Goal: Information Seeking & Learning: Learn about a topic

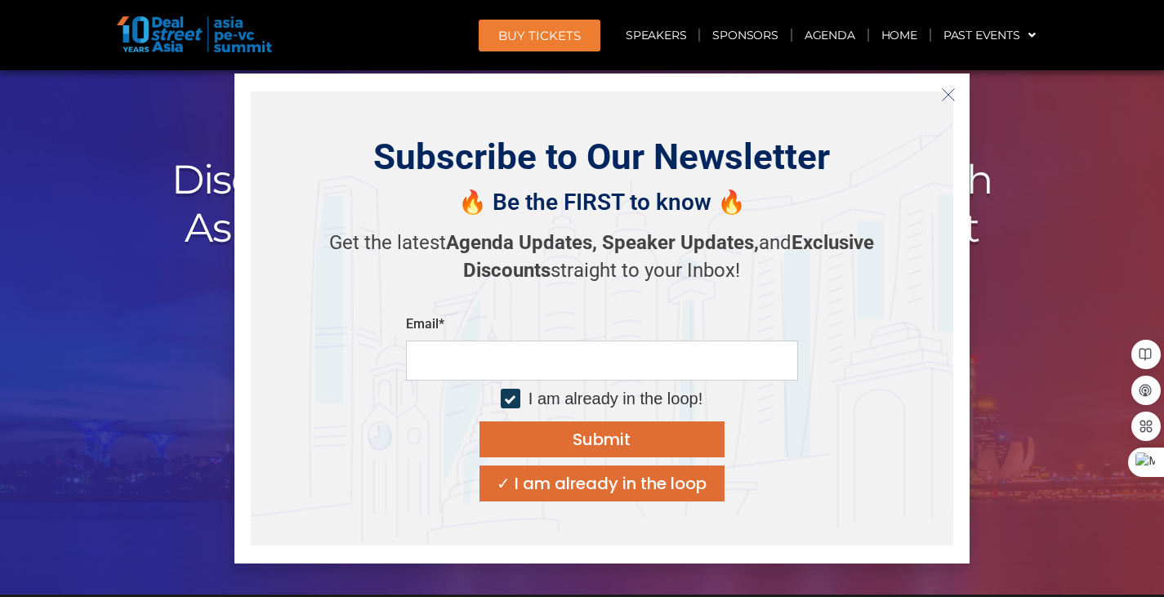
scroll to position [82, 0]
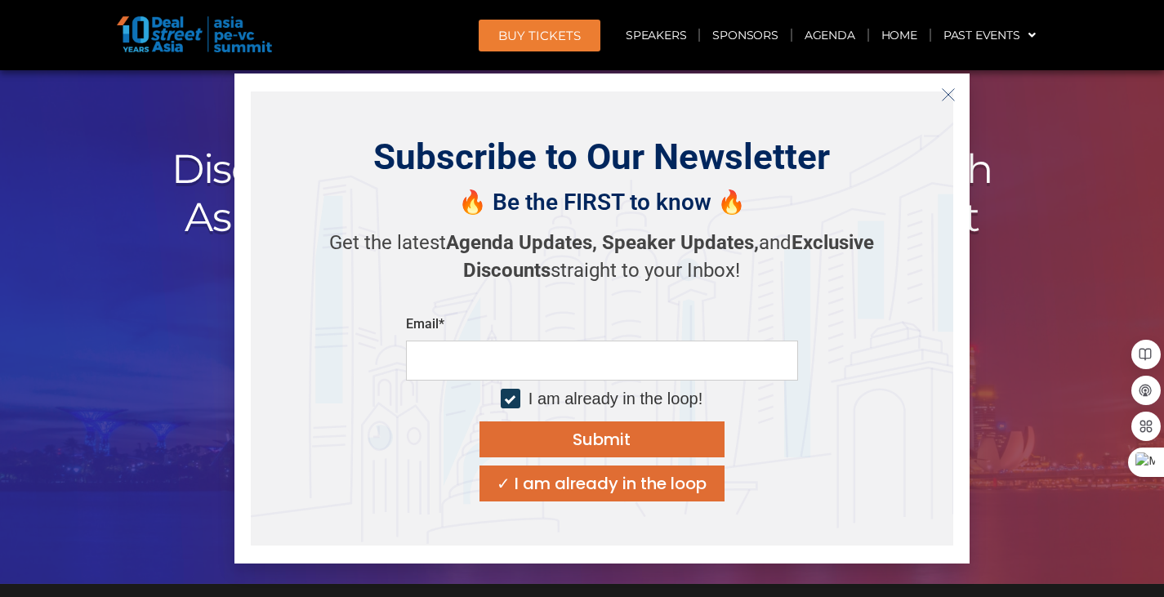
click at [946, 96] on line "Close" at bounding box center [947, 93] width 11 height 11
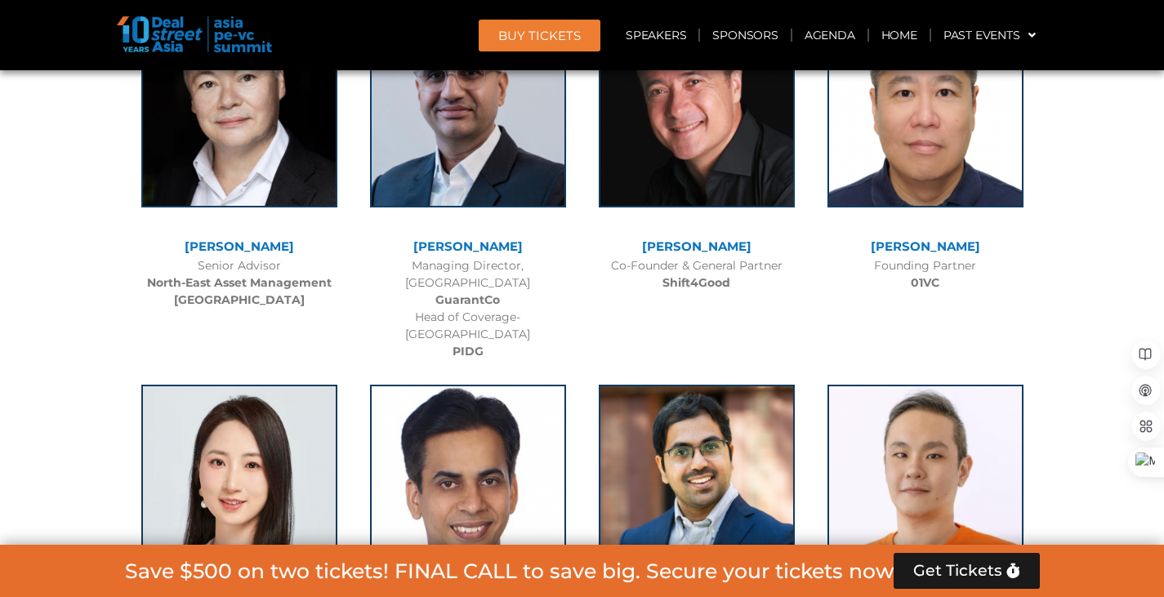
scroll to position [9310, 0]
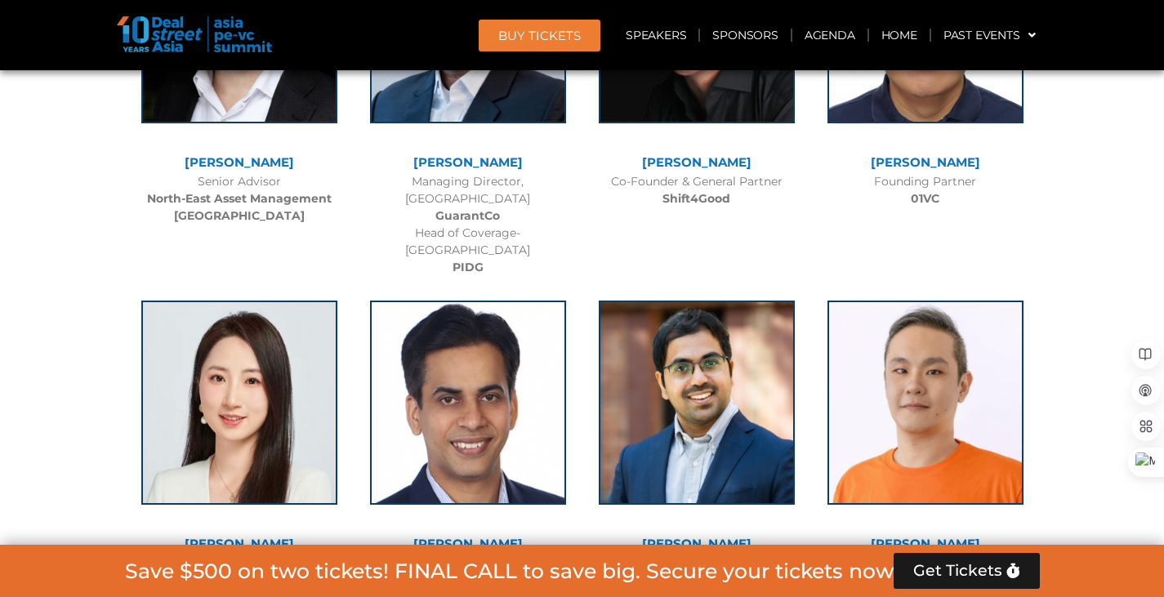
drag, startPoint x: 273, startPoint y: 463, endPoint x: 220, endPoint y: 460, distance: 52.4
click at [220, 555] on div "Chief Strategy Officer [PERSON_NAME]" at bounding box center [239, 572] width 212 height 34
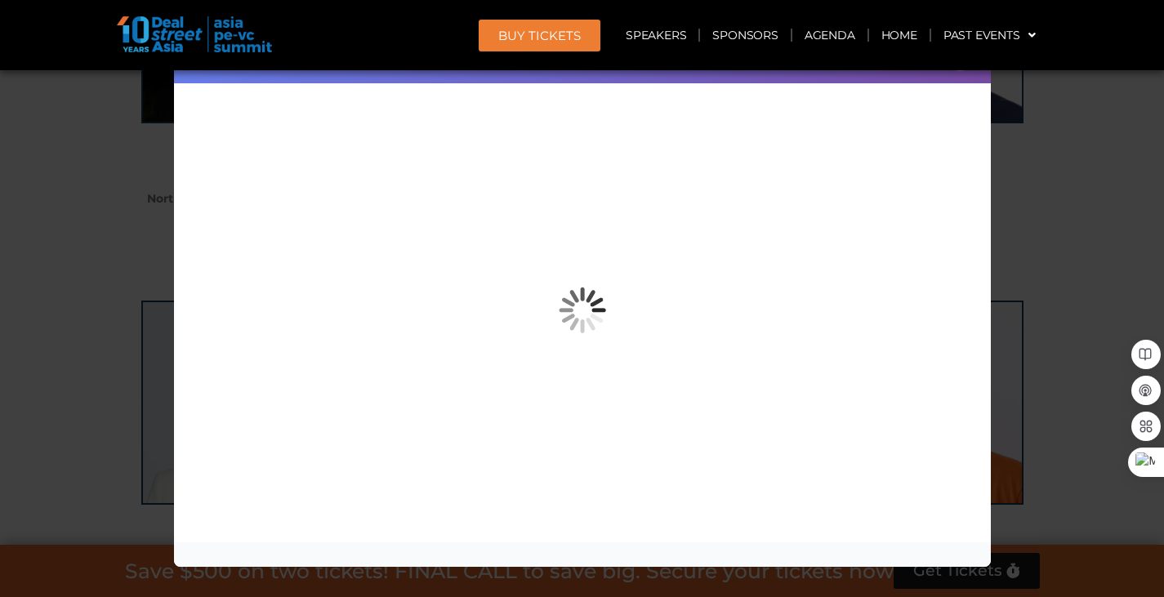
drag, startPoint x: 220, startPoint y: 460, endPoint x: 83, endPoint y: 338, distance: 183.4
click at [83, 338] on div "Speaker Profile ×" at bounding box center [582, 298] width 1164 height 597
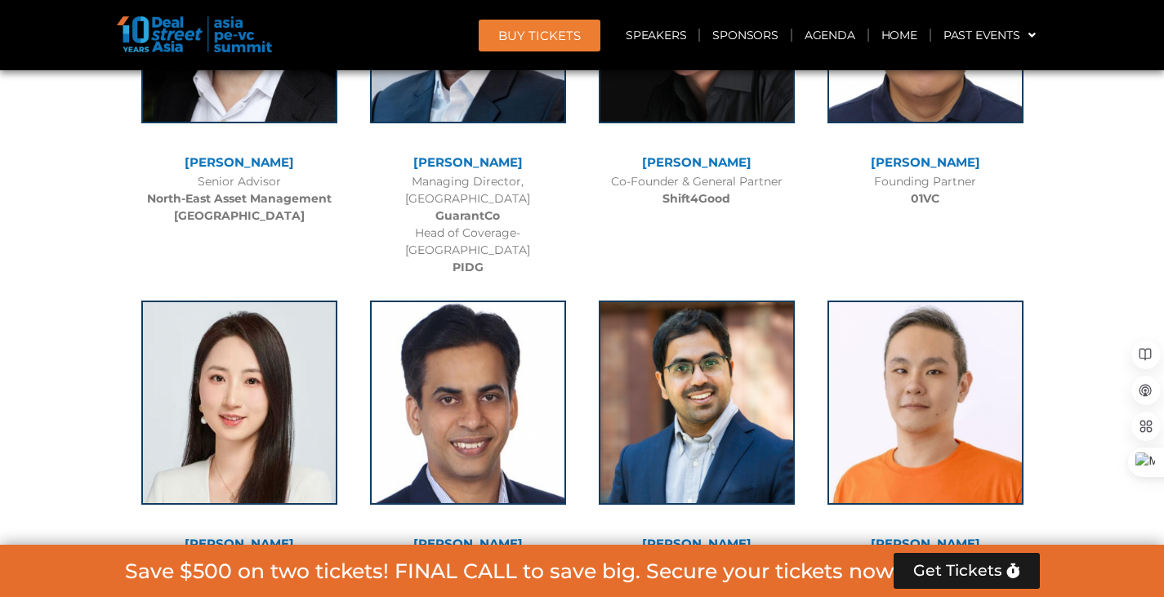
drag, startPoint x: 269, startPoint y: 468, endPoint x: 216, endPoint y: 461, distance: 53.6
click at [216, 555] on div "Chief Strategy Officer [PERSON_NAME]" at bounding box center [239, 572] width 212 height 34
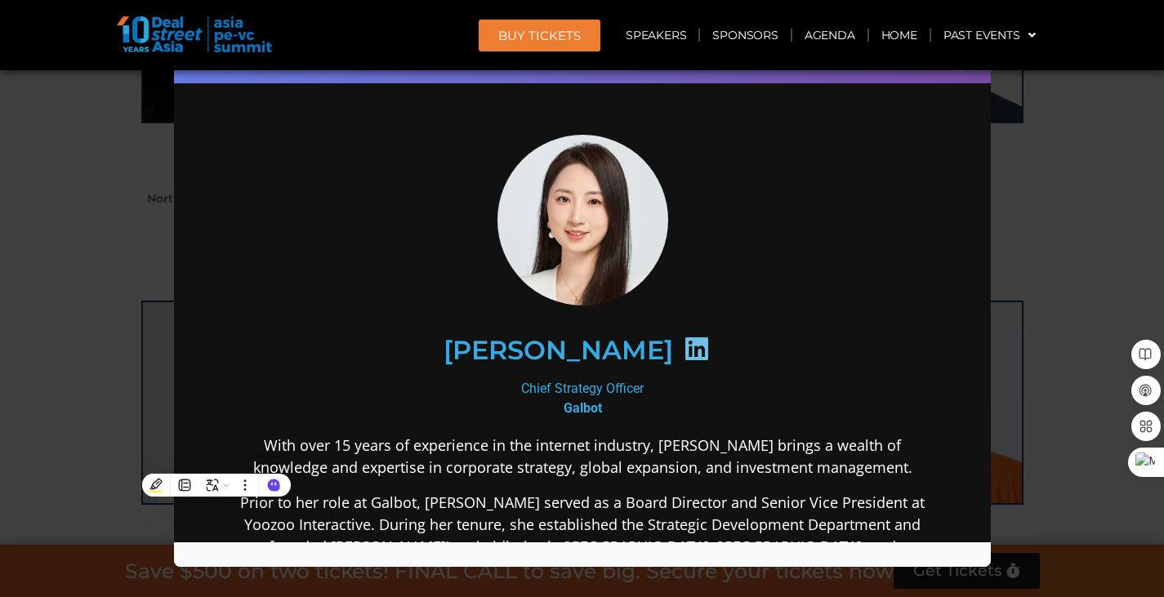
scroll to position [0, 0]
drag, startPoint x: 595, startPoint y: 404, endPoint x: 540, endPoint y: 405, distance: 55.5
click at [540, 405] on div "Chief Strategy Officer [PERSON_NAME]" at bounding box center [582, 397] width 706 height 39
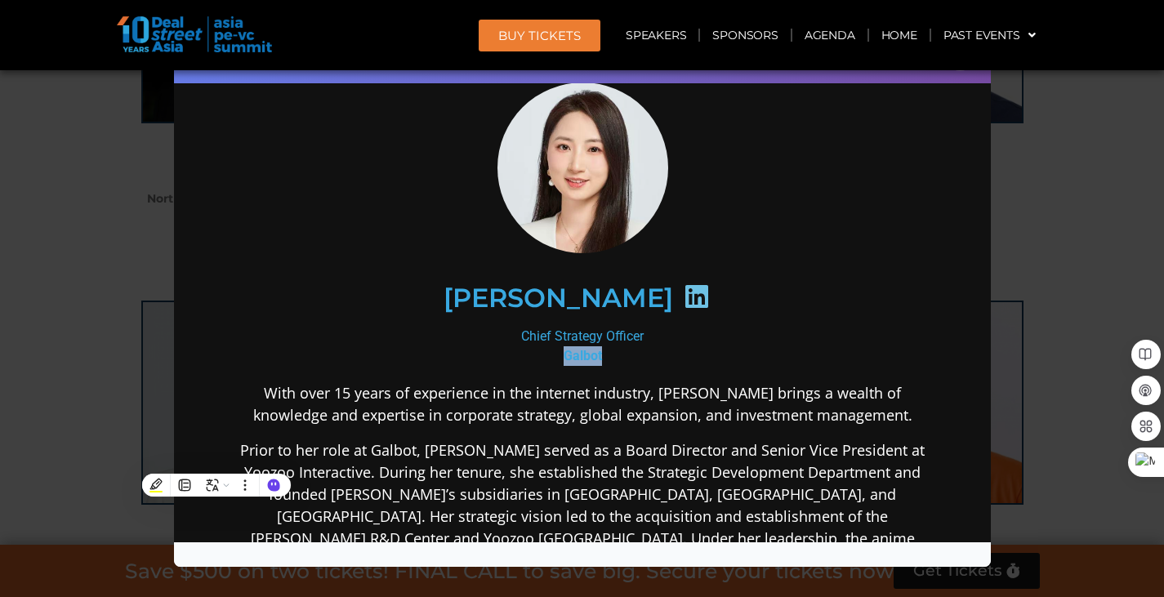
scroll to position [82, 0]
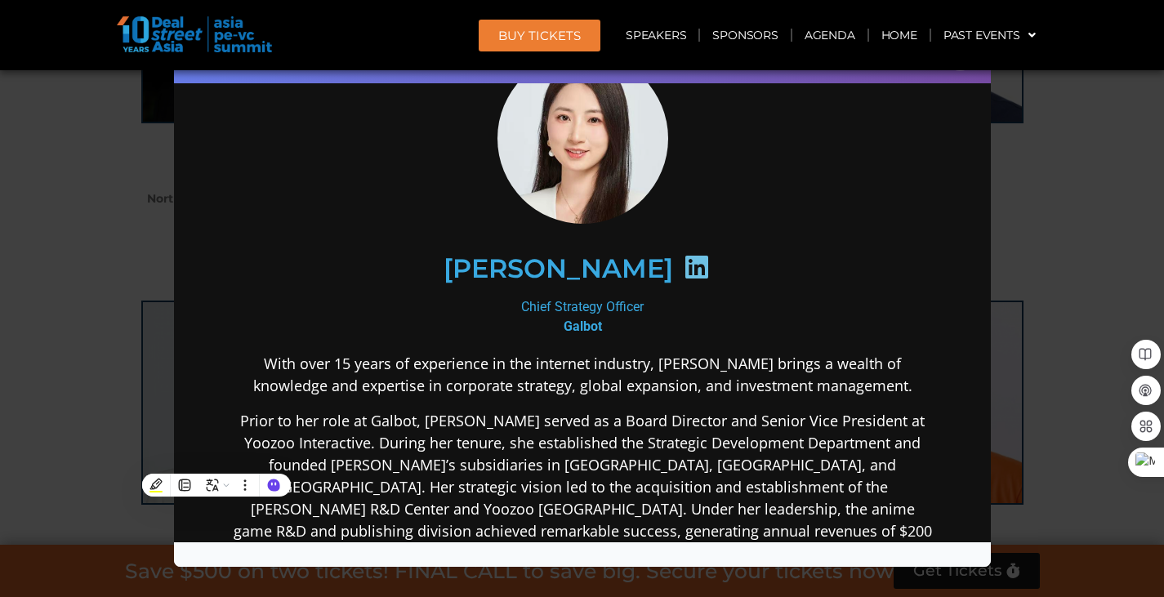
click at [559, 427] on p "Prior to her role at Galbot, [PERSON_NAME] served as a Board Director and Senio…" at bounding box center [582, 486] width 706 height 154
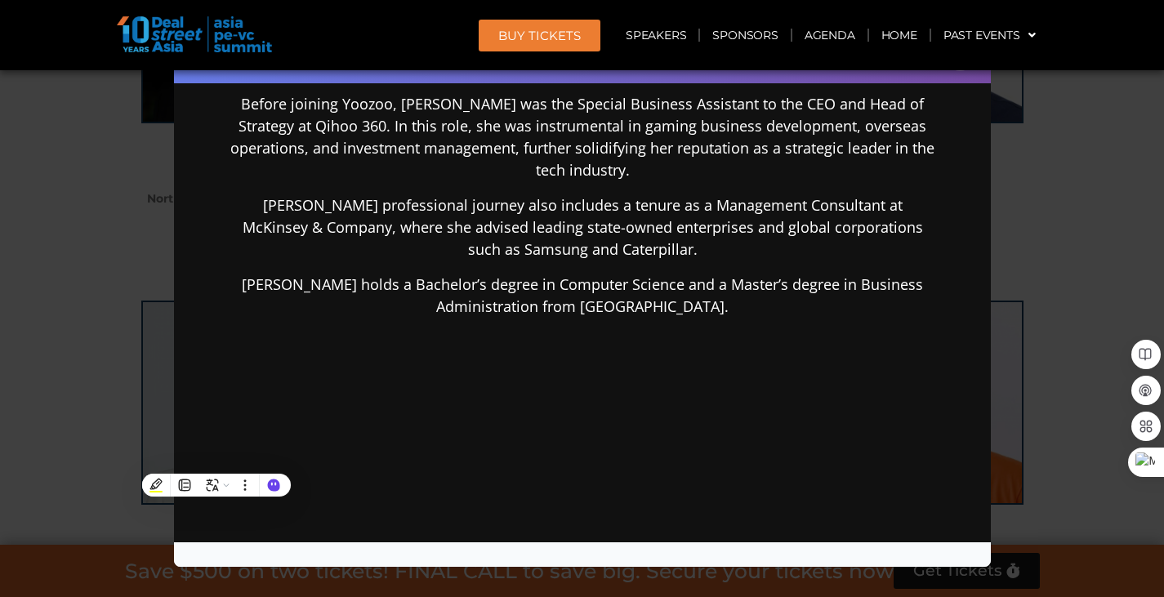
scroll to position [629, 0]
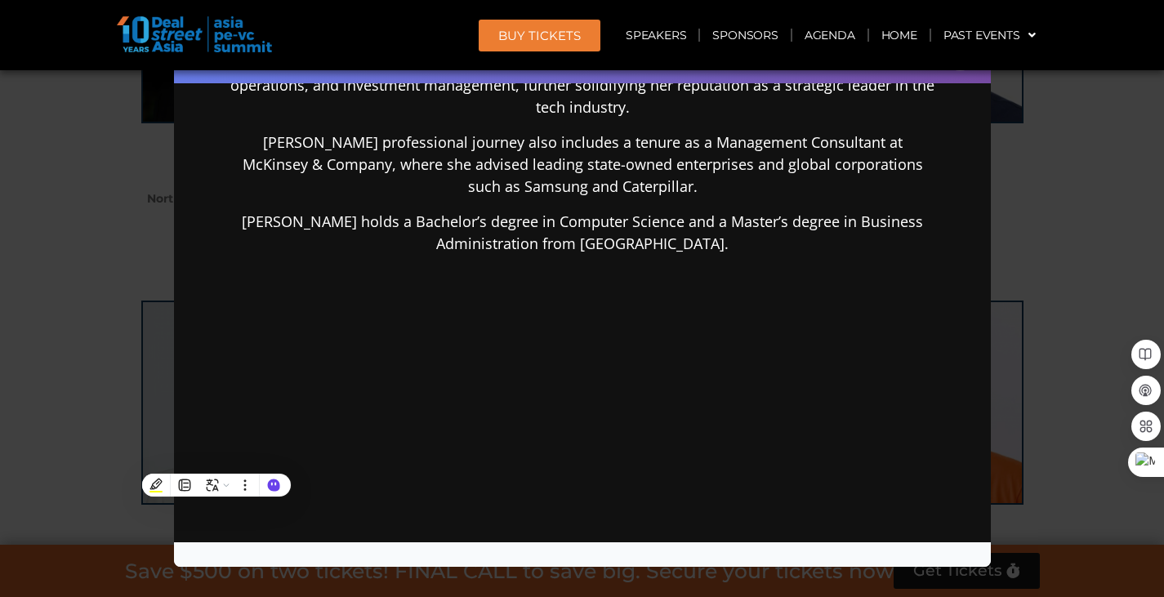
click at [33, 323] on div "Speaker Profile ×" at bounding box center [582, 298] width 1164 height 597
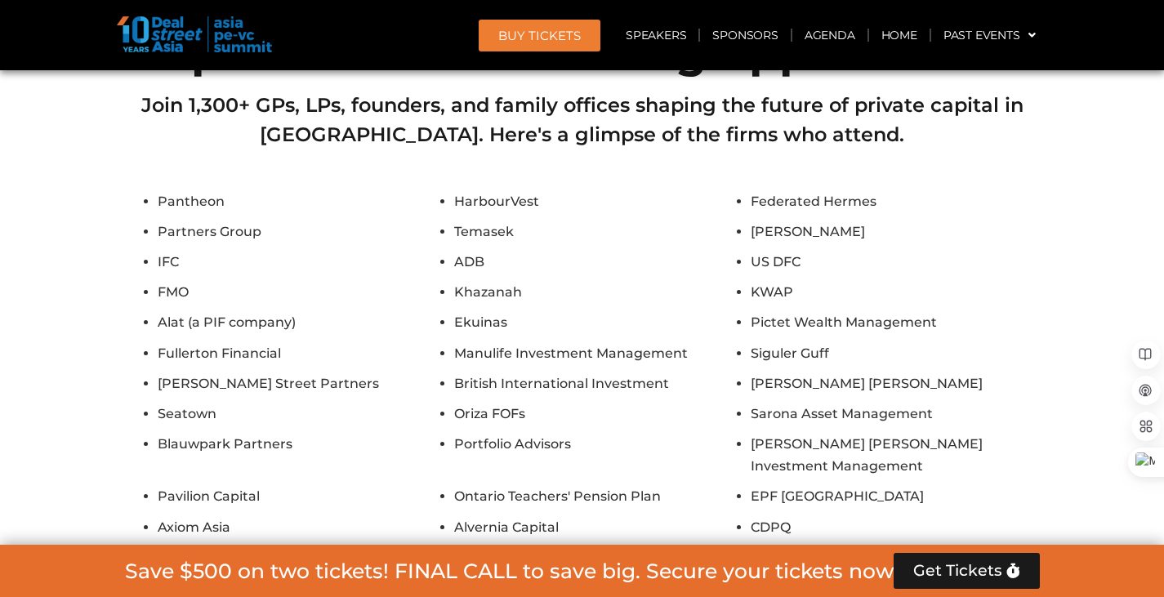
scroll to position [13965, 0]
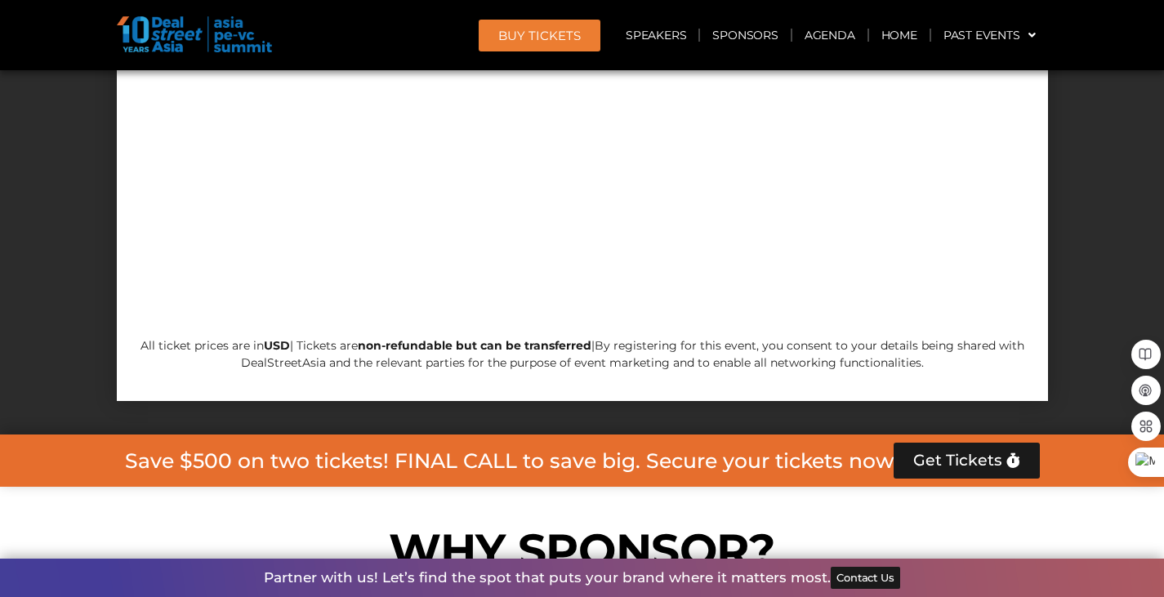
scroll to position [15516, 0]
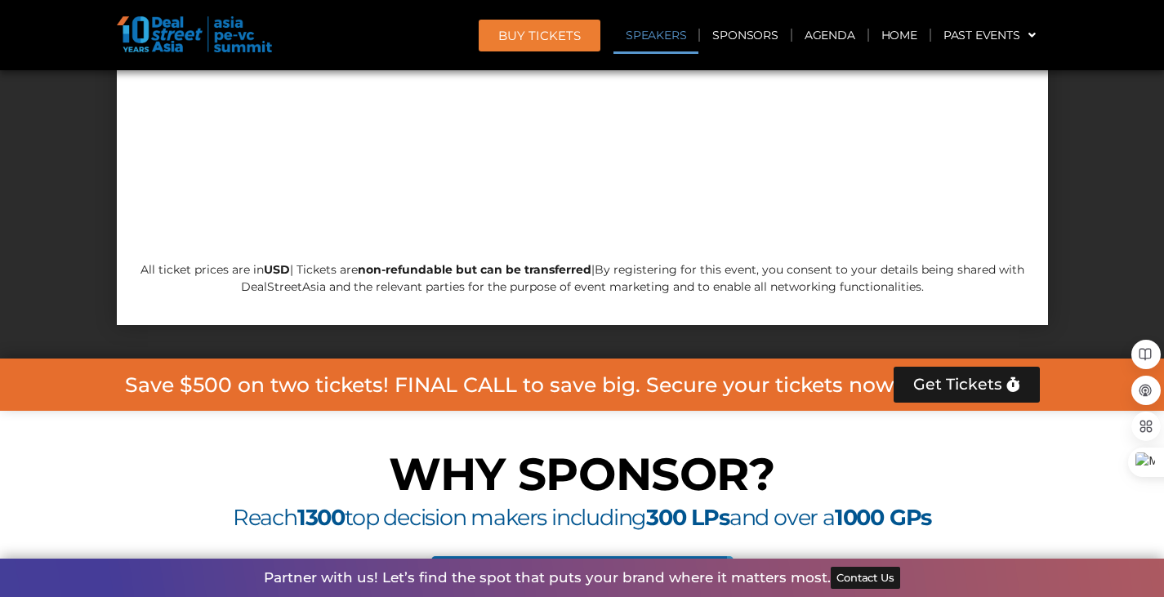
click at [667, 30] on link "Speakers" at bounding box center [655, 35] width 85 height 38
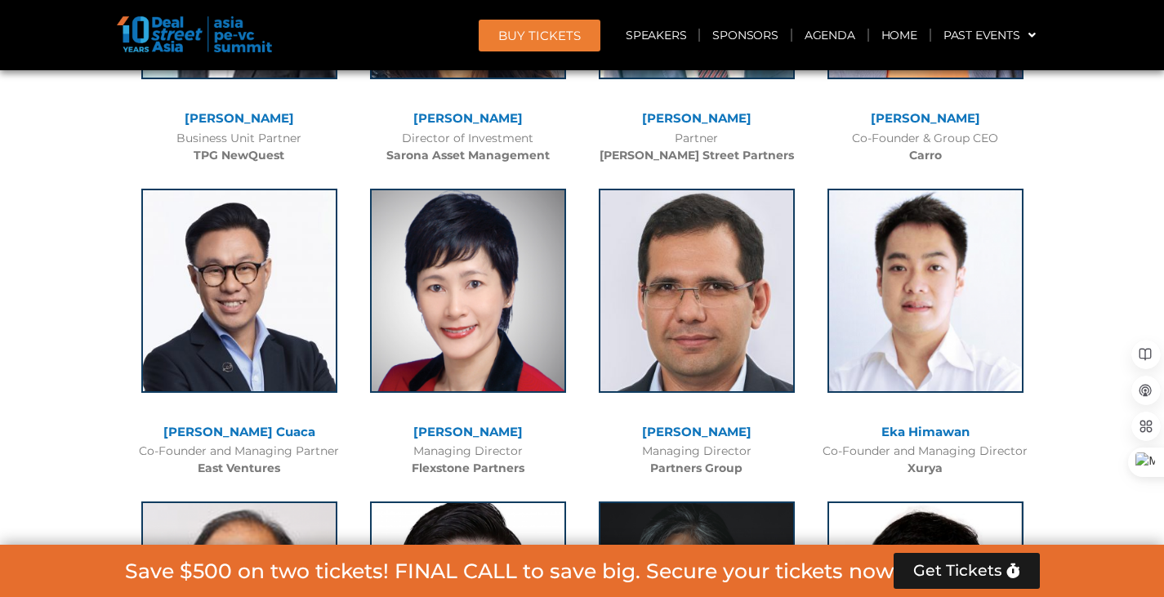
scroll to position [1772, 0]
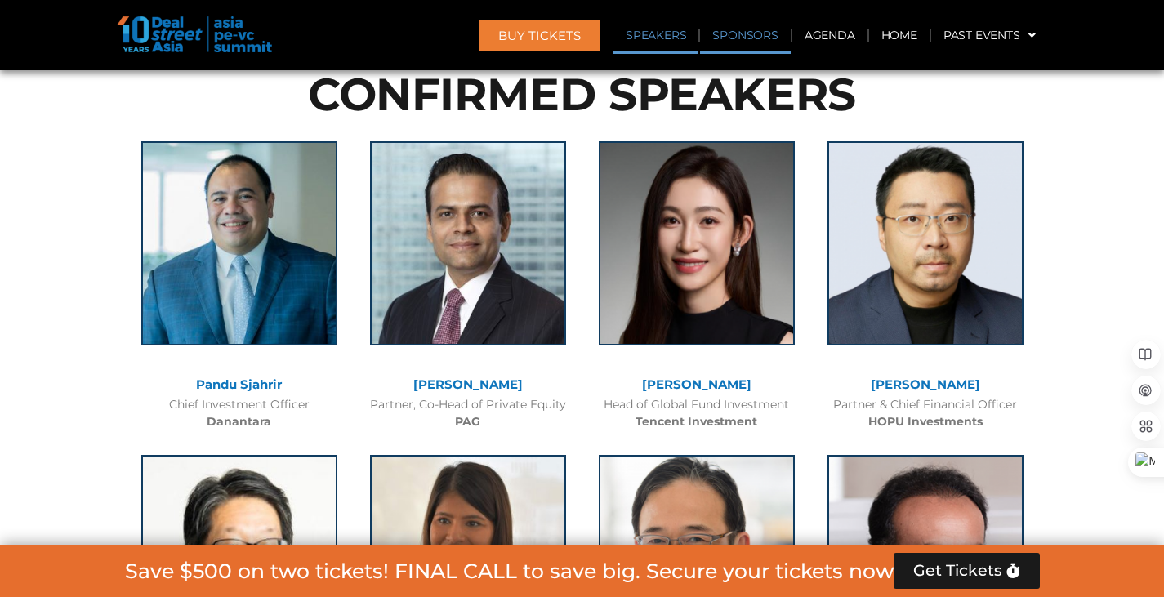
click at [754, 34] on link "Sponsors" at bounding box center [745, 35] width 90 height 38
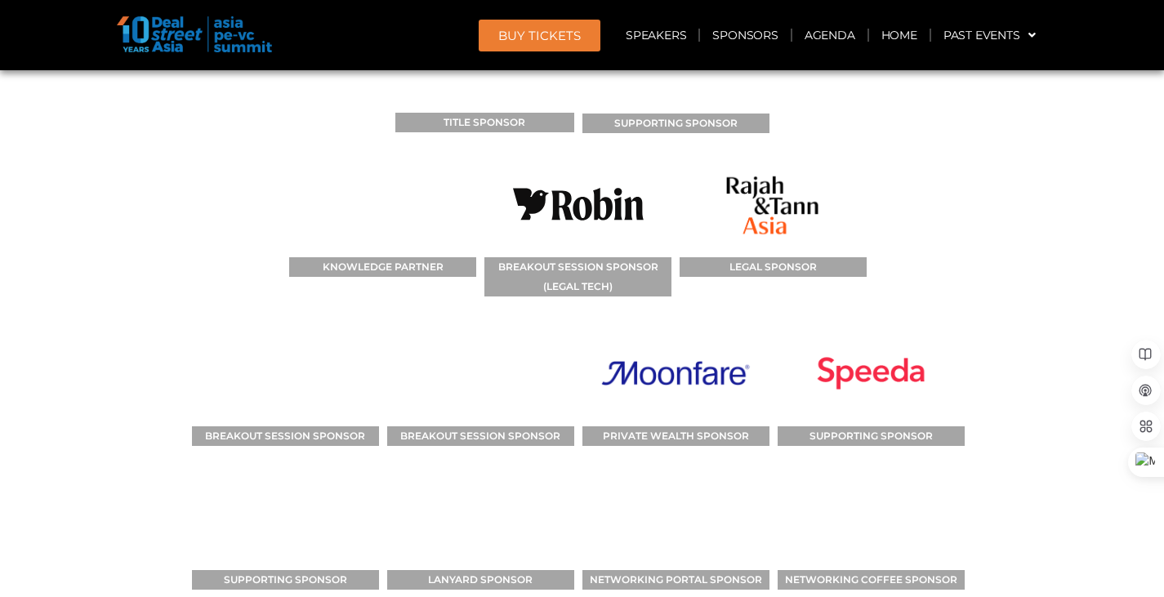
scroll to position [18022, 0]
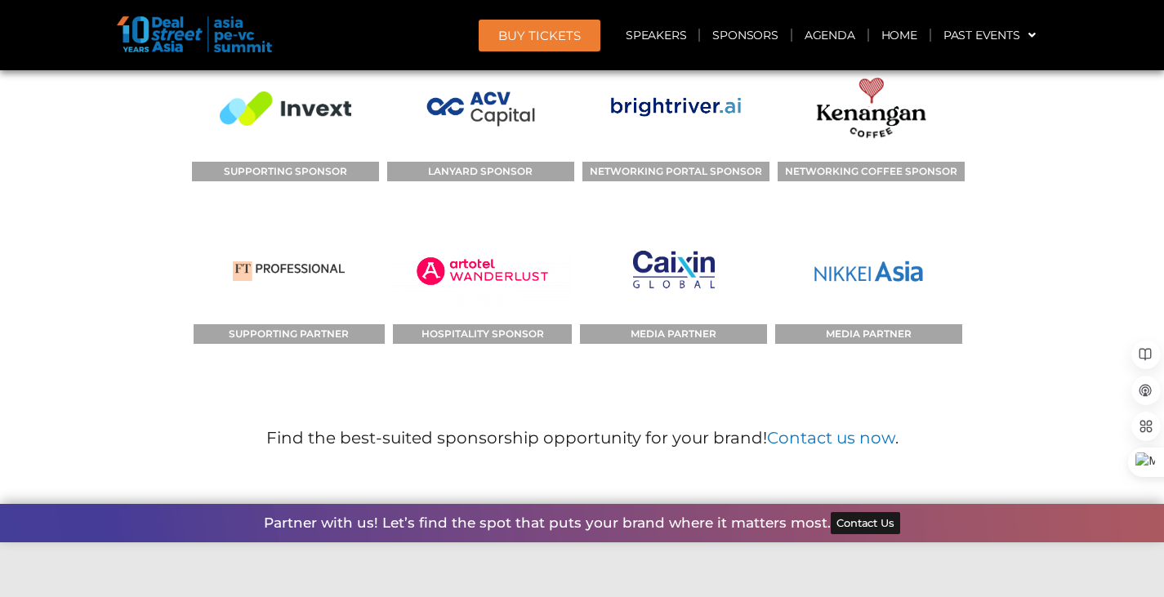
click at [555, 43] on link "BUY Tickets" at bounding box center [540, 36] width 122 height 32
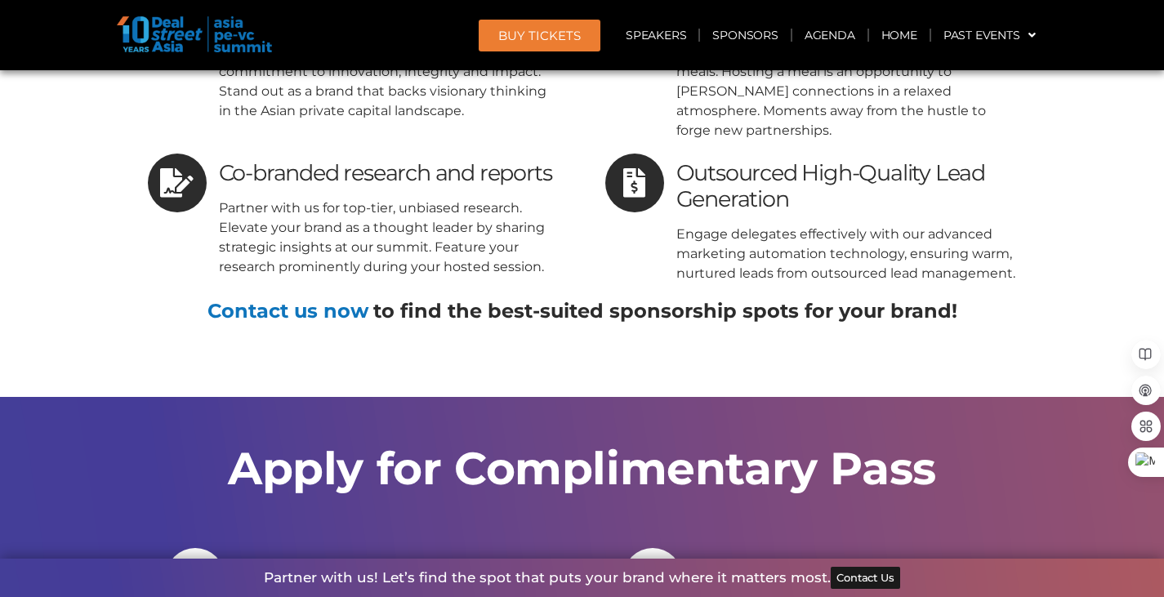
scroll to position [16247, 0]
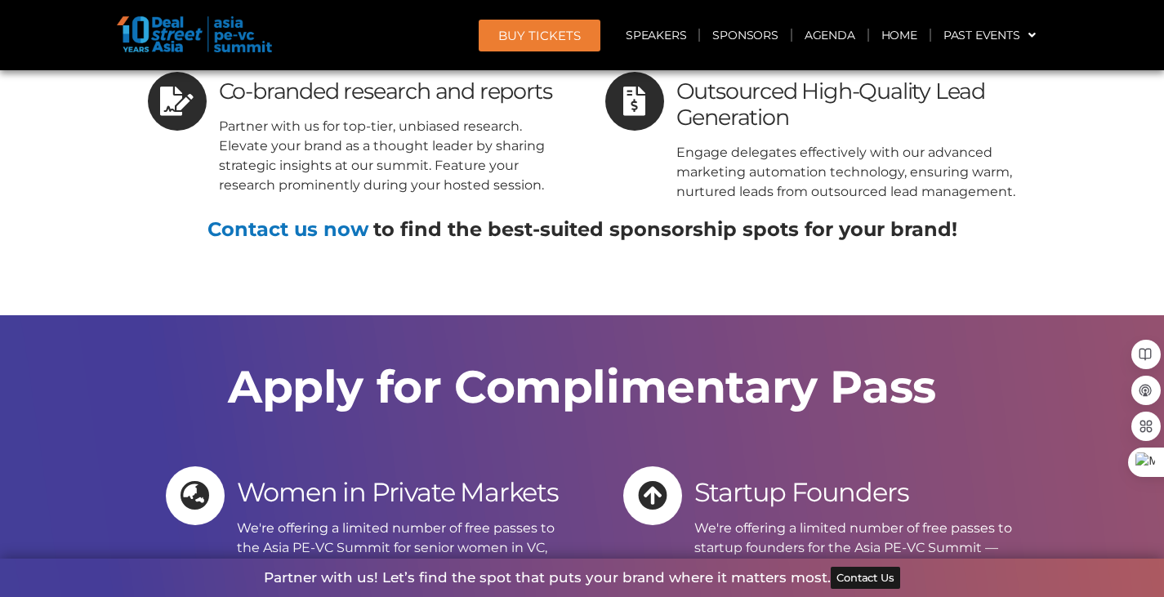
drag, startPoint x: 705, startPoint y: 254, endPoint x: 803, endPoint y: 303, distance: 109.6
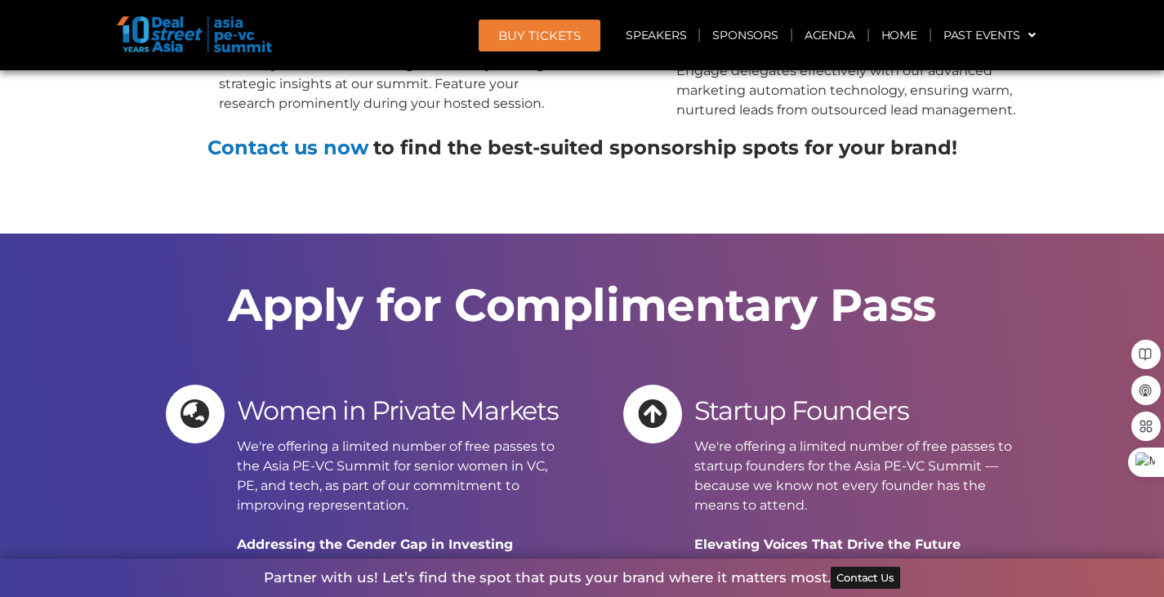
drag, startPoint x: 861, startPoint y: 461, endPoint x: 697, endPoint y: 420, distance: 169.3
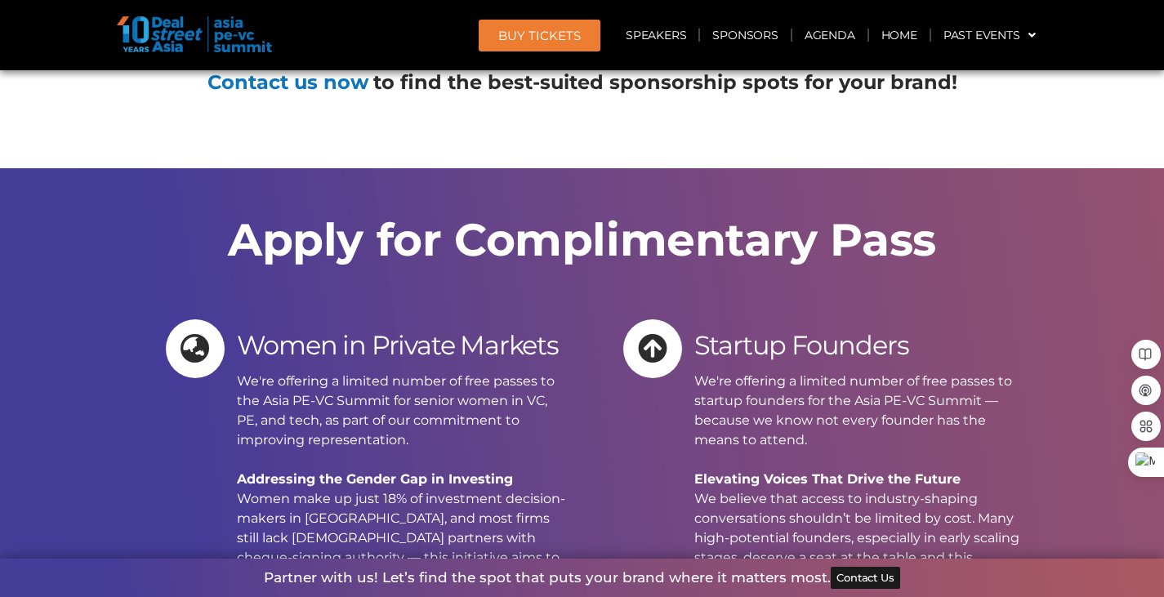
scroll to position [16410, 0]
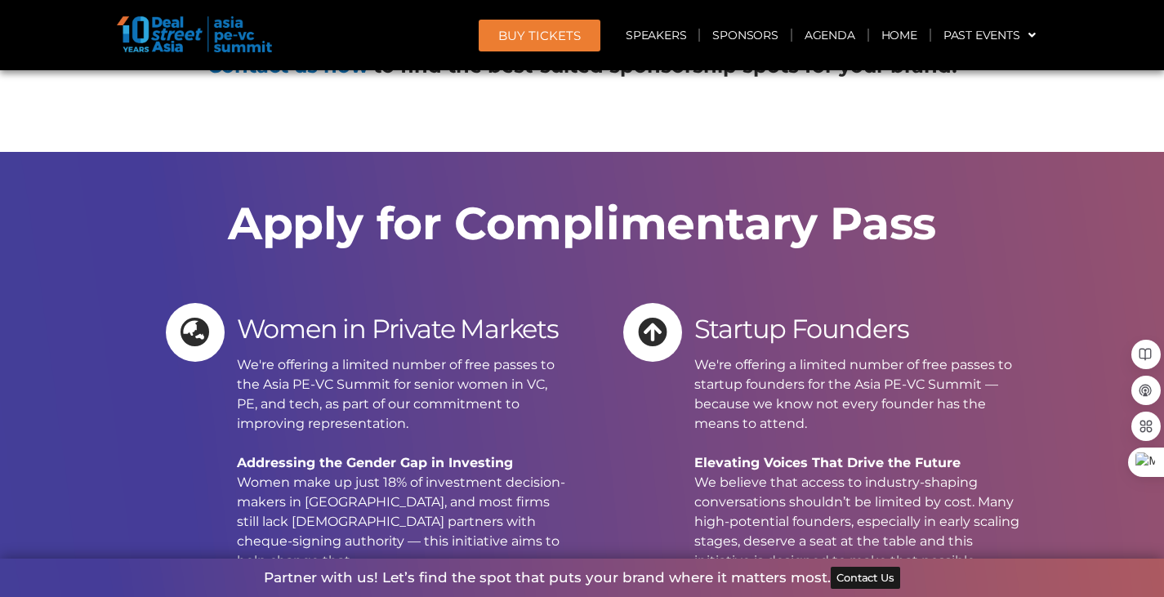
drag, startPoint x: 706, startPoint y: 444, endPoint x: 864, endPoint y: 493, distance: 165.8
click at [864, 493] on p "We're offering a limited number of free passes to startup founders for the Asia…" at bounding box center [860, 590] width 332 height 470
click at [845, 493] on p "We're offering a limited number of free passes to startup founders for the Asia…" at bounding box center [860, 590] width 332 height 470
drag, startPoint x: 868, startPoint y: 498, endPoint x: 782, endPoint y: 417, distance: 117.9
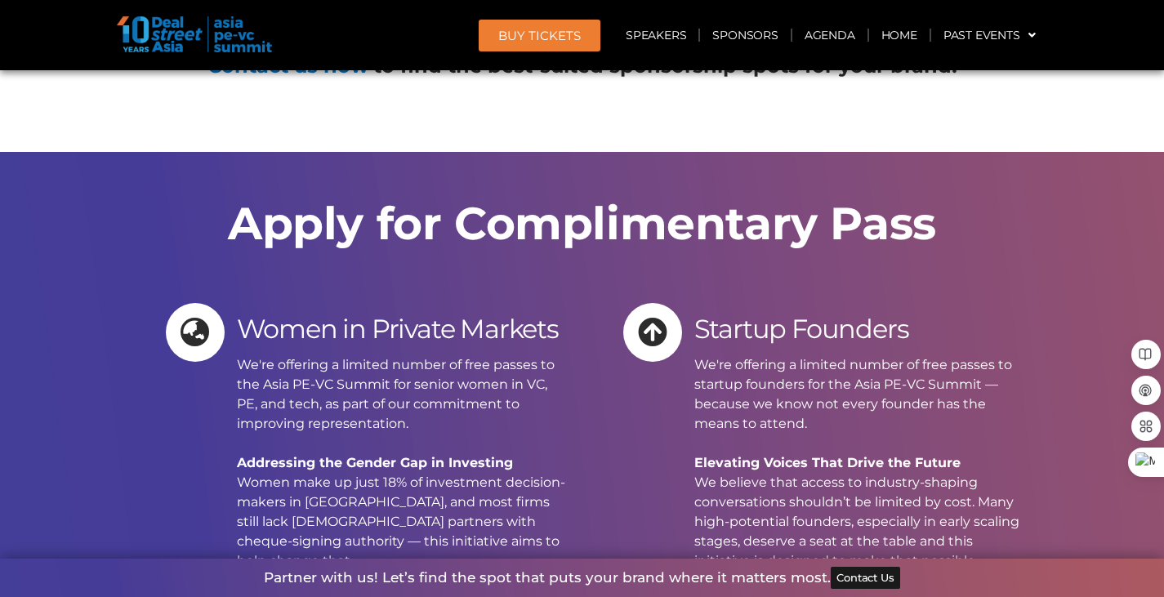
click at [782, 417] on p "We're offering a limited number of free passes to startup founders for the Asia…" at bounding box center [860, 590] width 332 height 470
click at [706, 355] on p "We're offering a limited number of free passes to startup founders for the Asia…" at bounding box center [860, 590] width 332 height 470
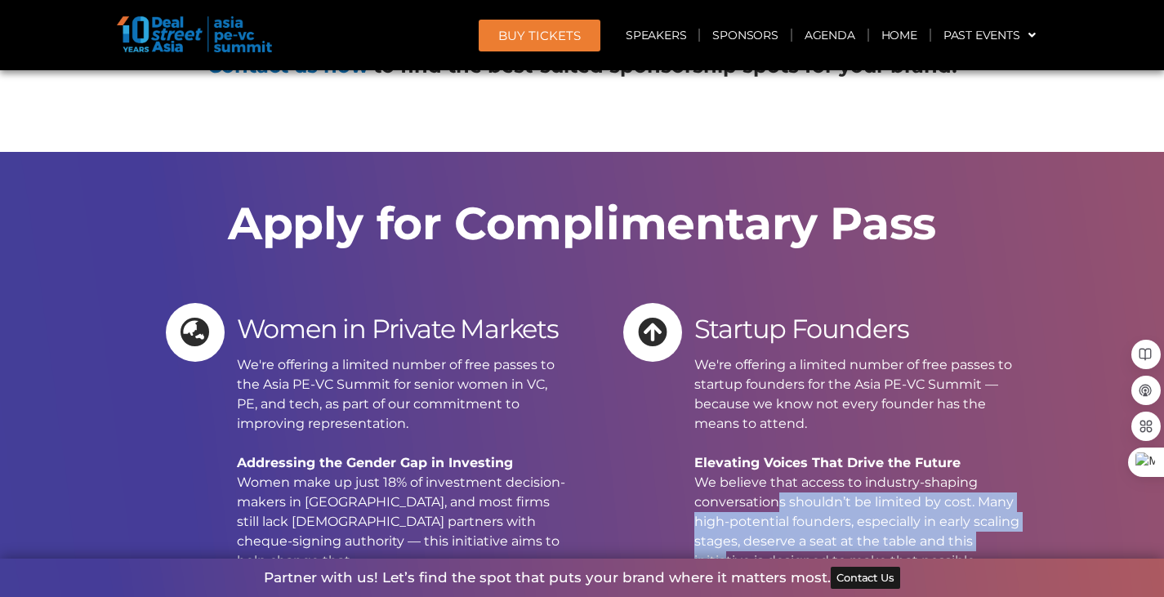
drag, startPoint x: 726, startPoint y: 286, endPoint x: 767, endPoint y: 216, distance: 80.5
click at [767, 355] on p "We're offering a limited number of free passes to startup founders for the Asia…" at bounding box center [860, 590] width 332 height 470
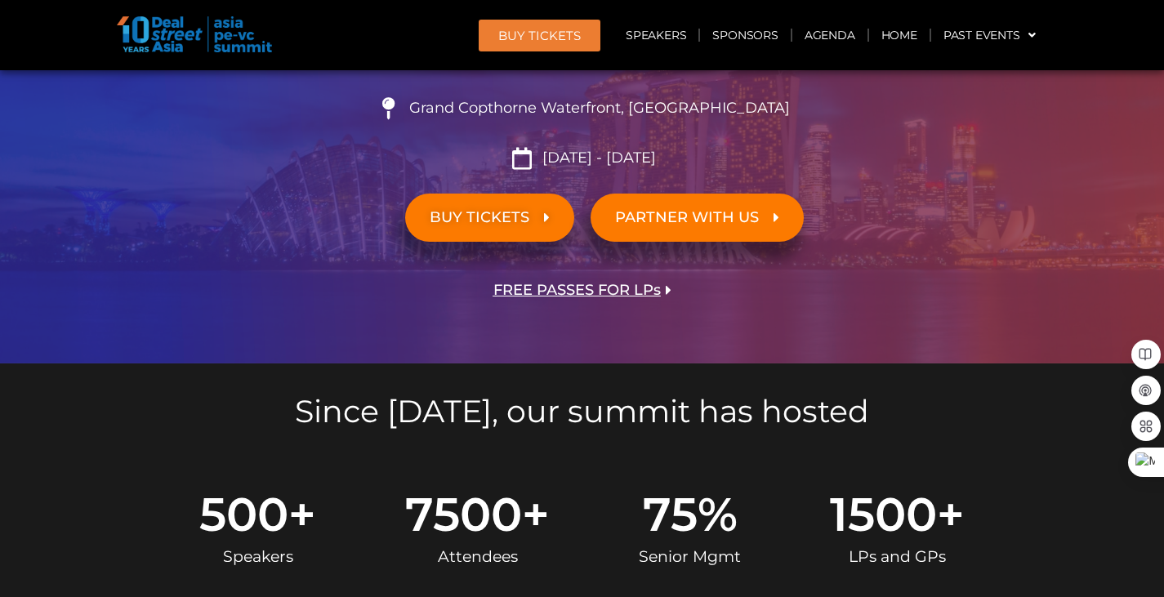
scroll to position [0, 0]
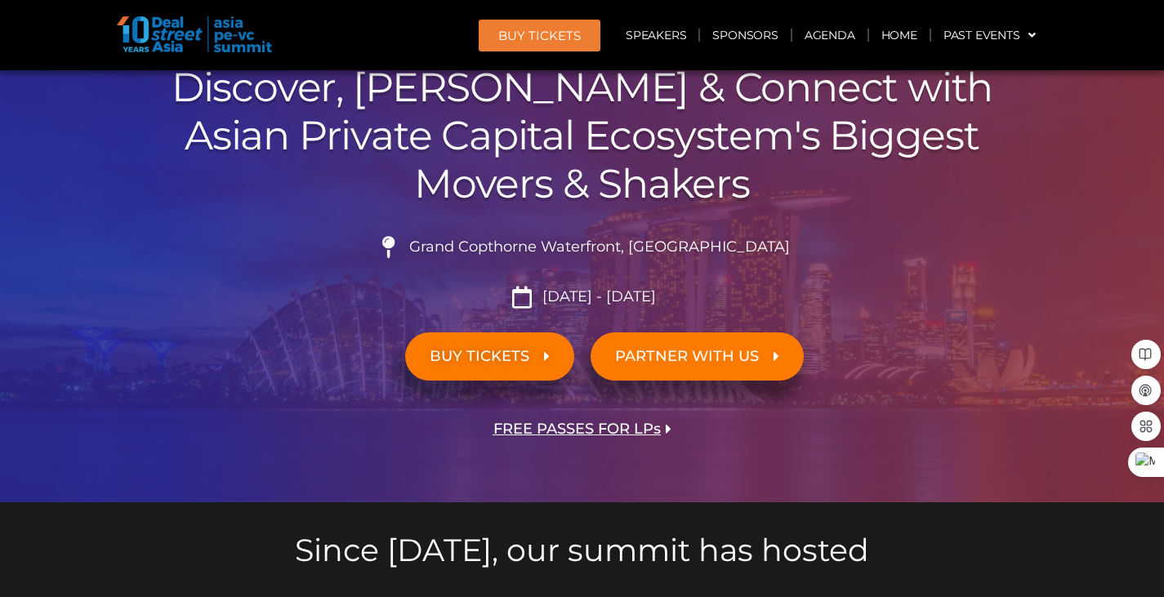
click at [535, 356] on span "BUY TICKETS" at bounding box center [490, 357] width 120 height 16
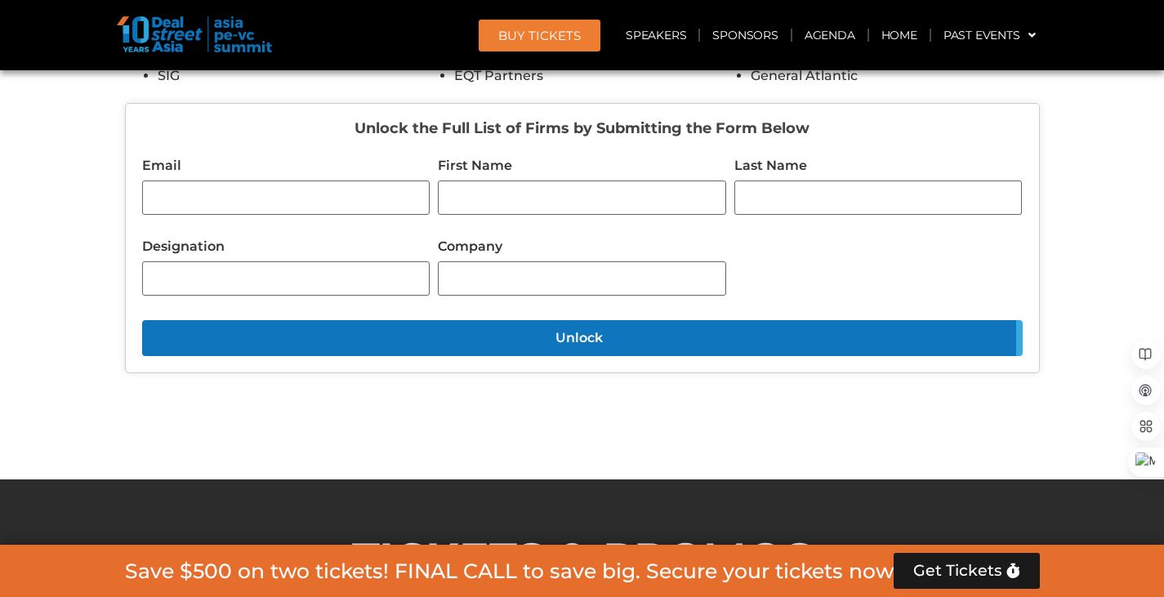
scroll to position [14450, 0]
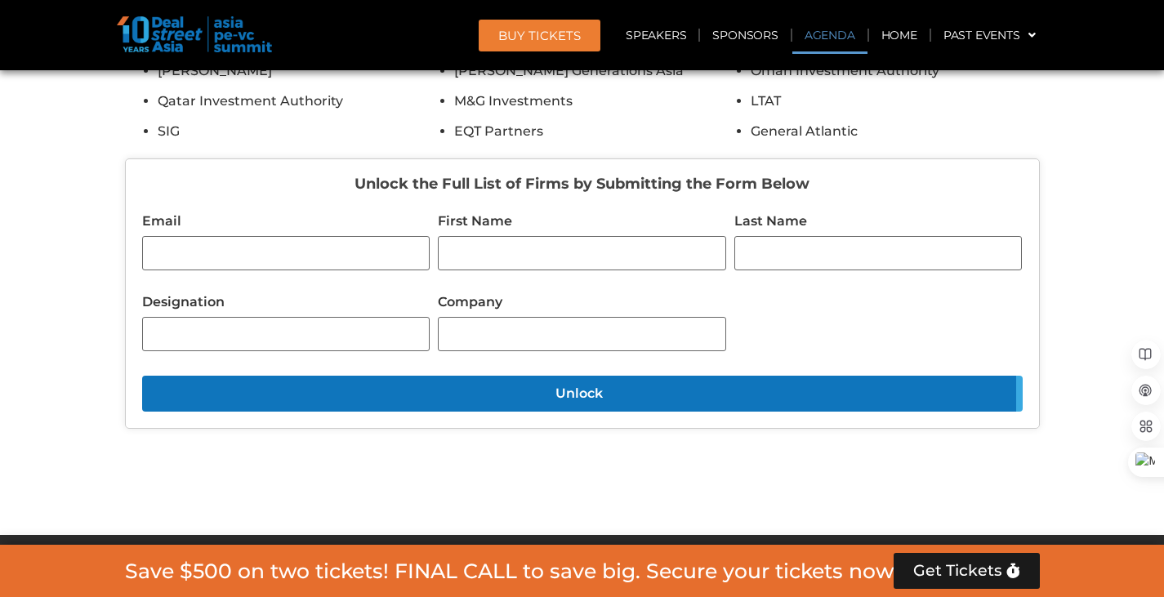
click at [853, 35] on link "Agenda" at bounding box center [829, 35] width 75 height 38
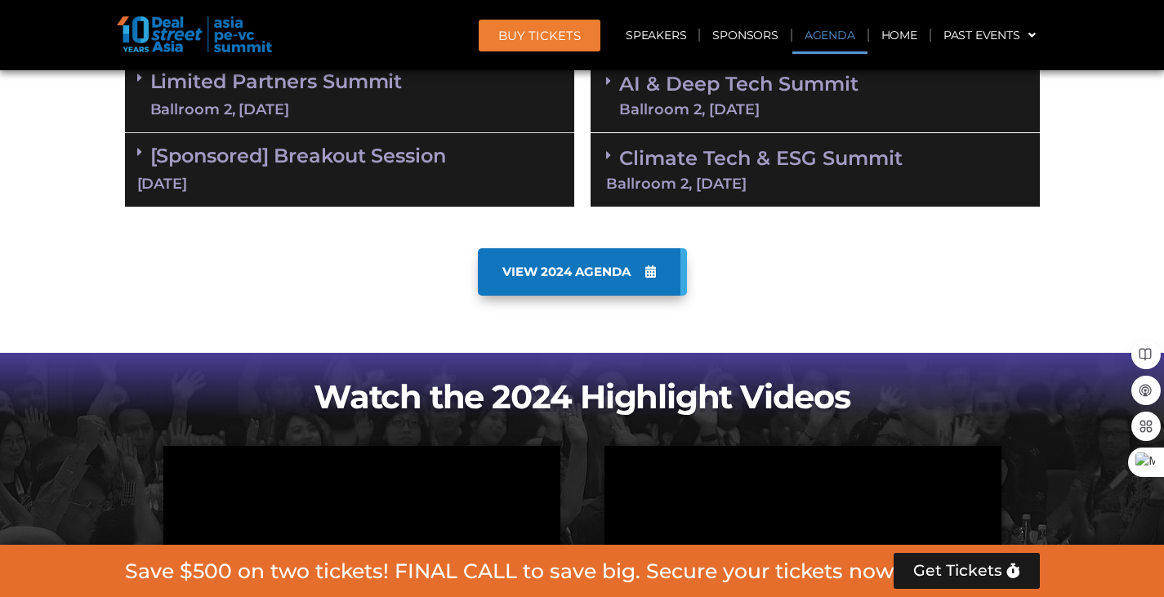
scroll to position [853, 0]
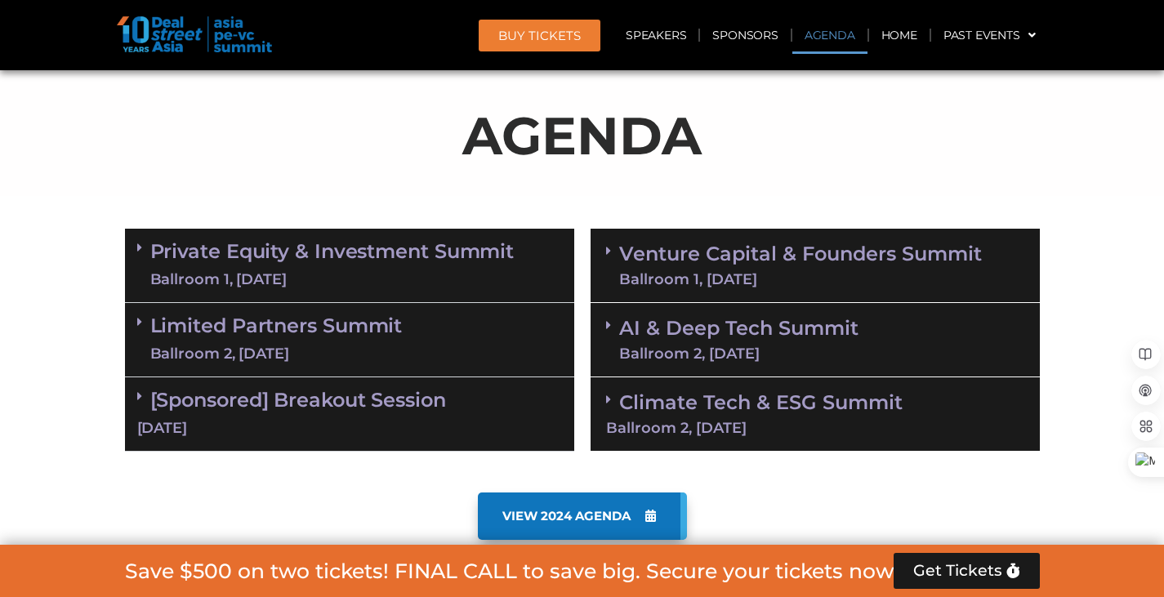
click at [610, 252] on span at bounding box center [612, 251] width 13 height 14
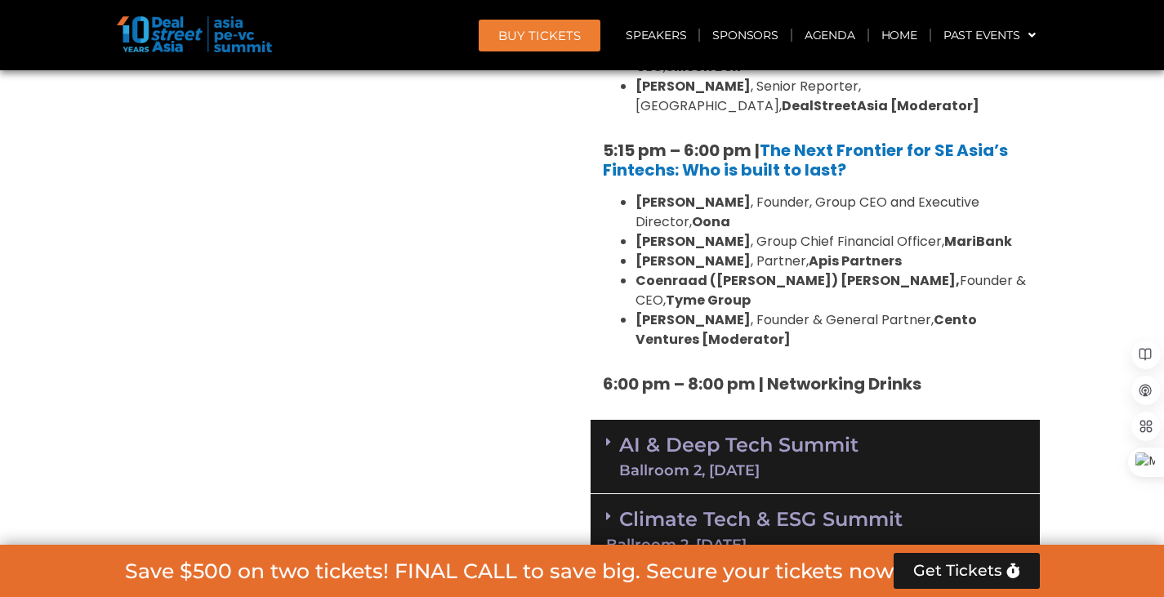
scroll to position [3058, 0]
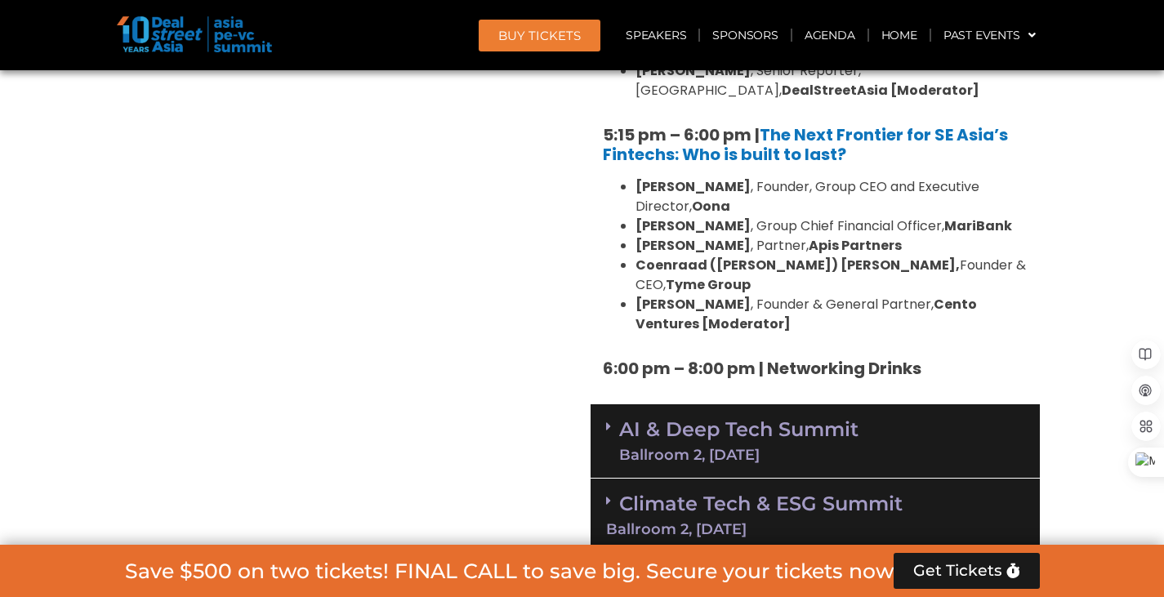
click at [650, 448] on div "Ballroom 2, [DATE]" at bounding box center [738, 455] width 239 height 15
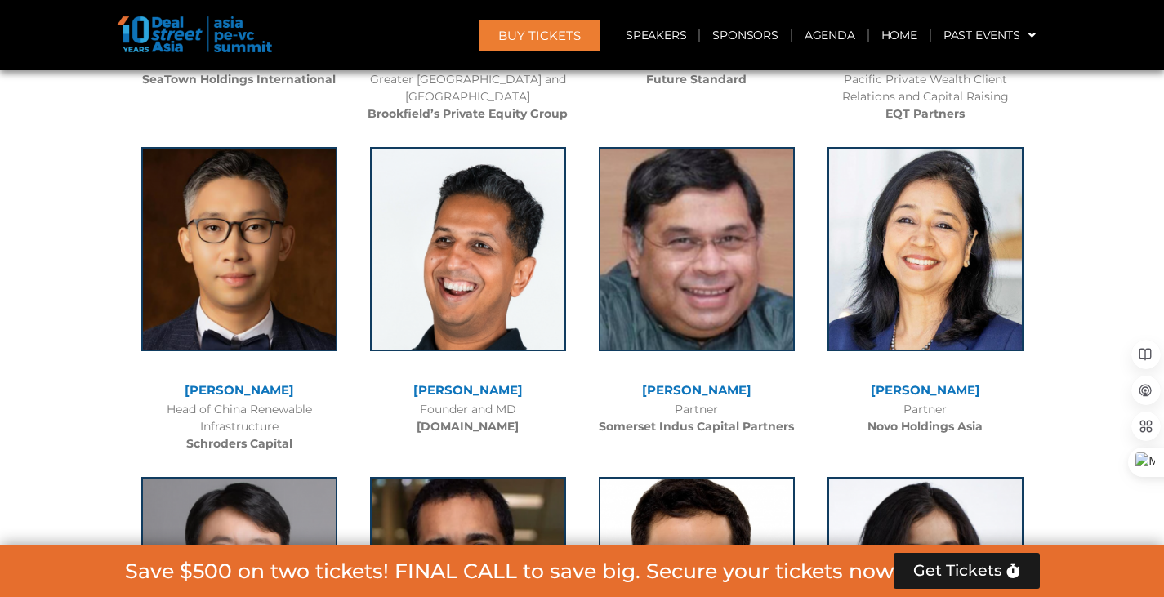
scroll to position [8693, 0]
